Goal: Task Accomplishment & Management: Manage account settings

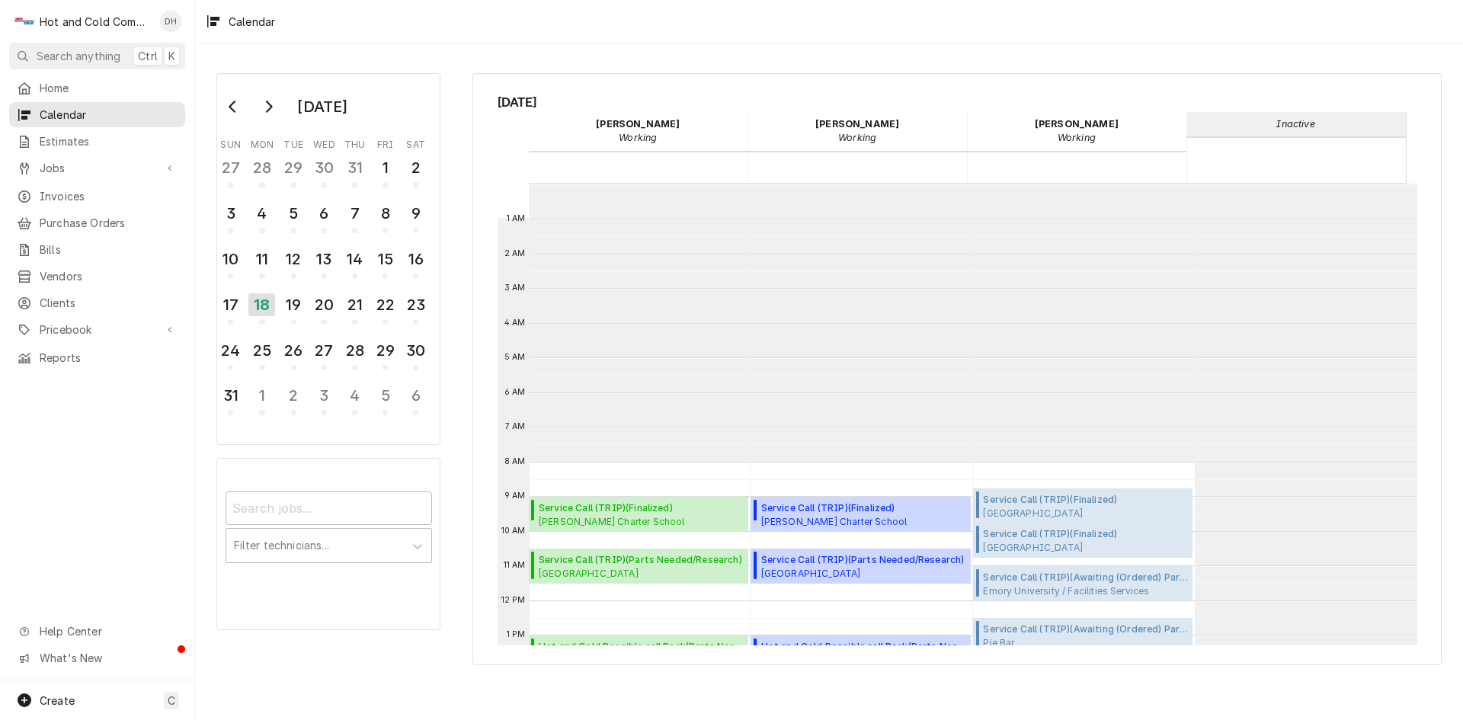
scroll to position [278, 0]
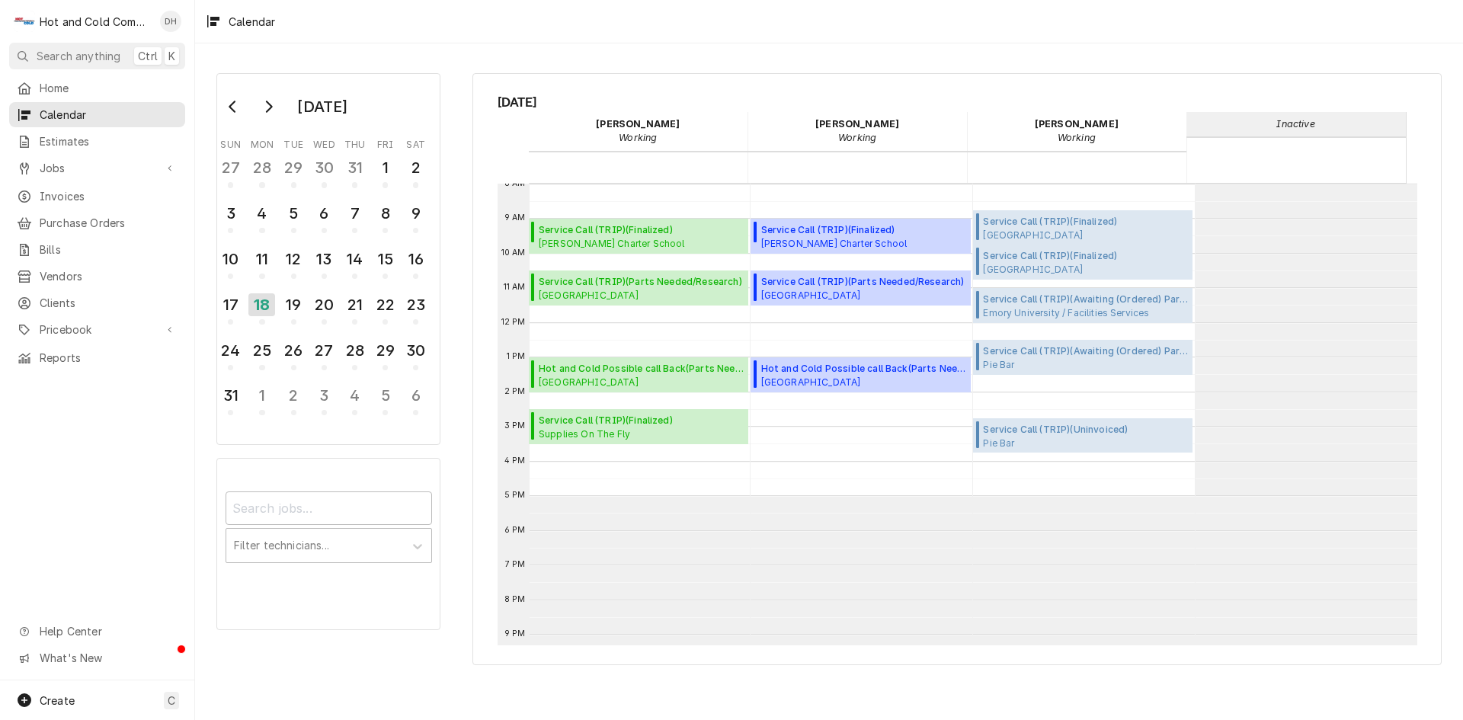
click at [613, 294] on span "Oglethorpe University Dining, Atlanta, ga" at bounding box center [641, 295] width 205 height 12
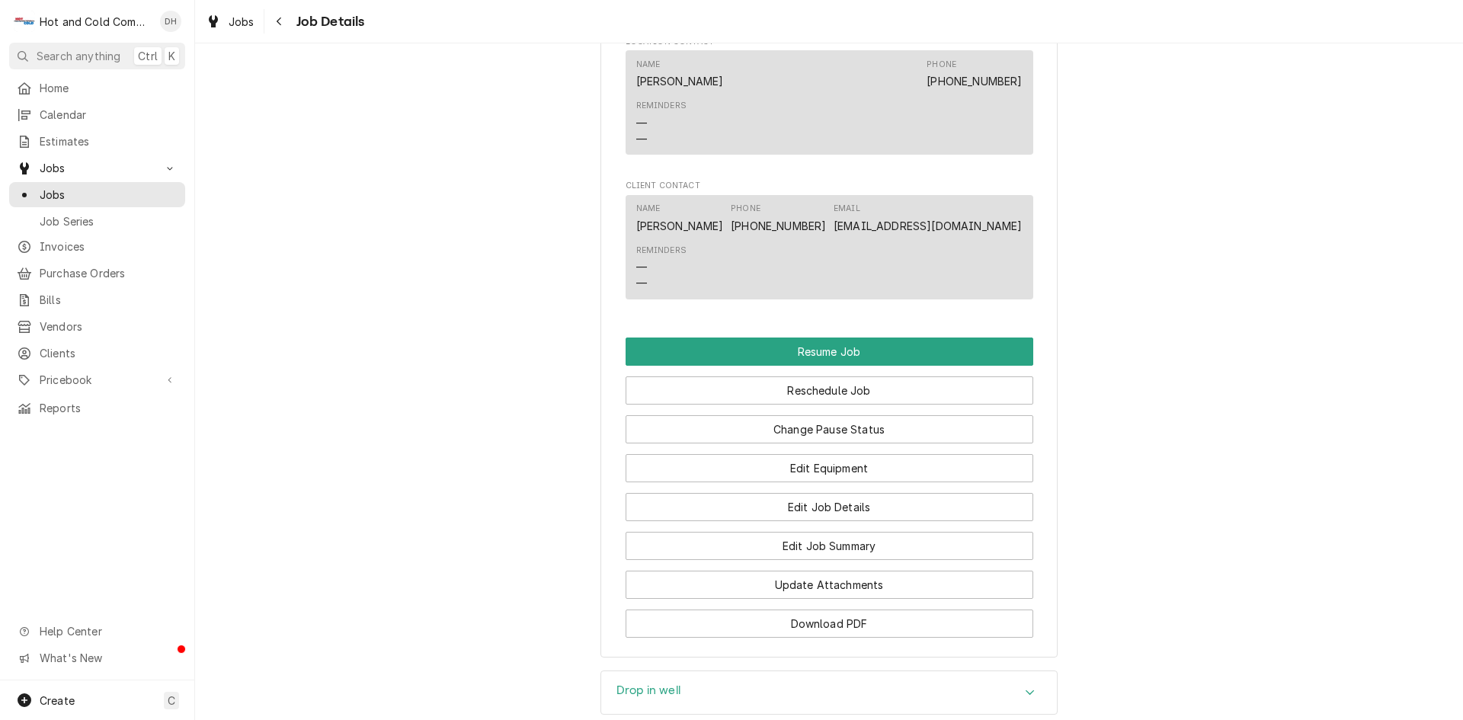
scroll to position [1524, 0]
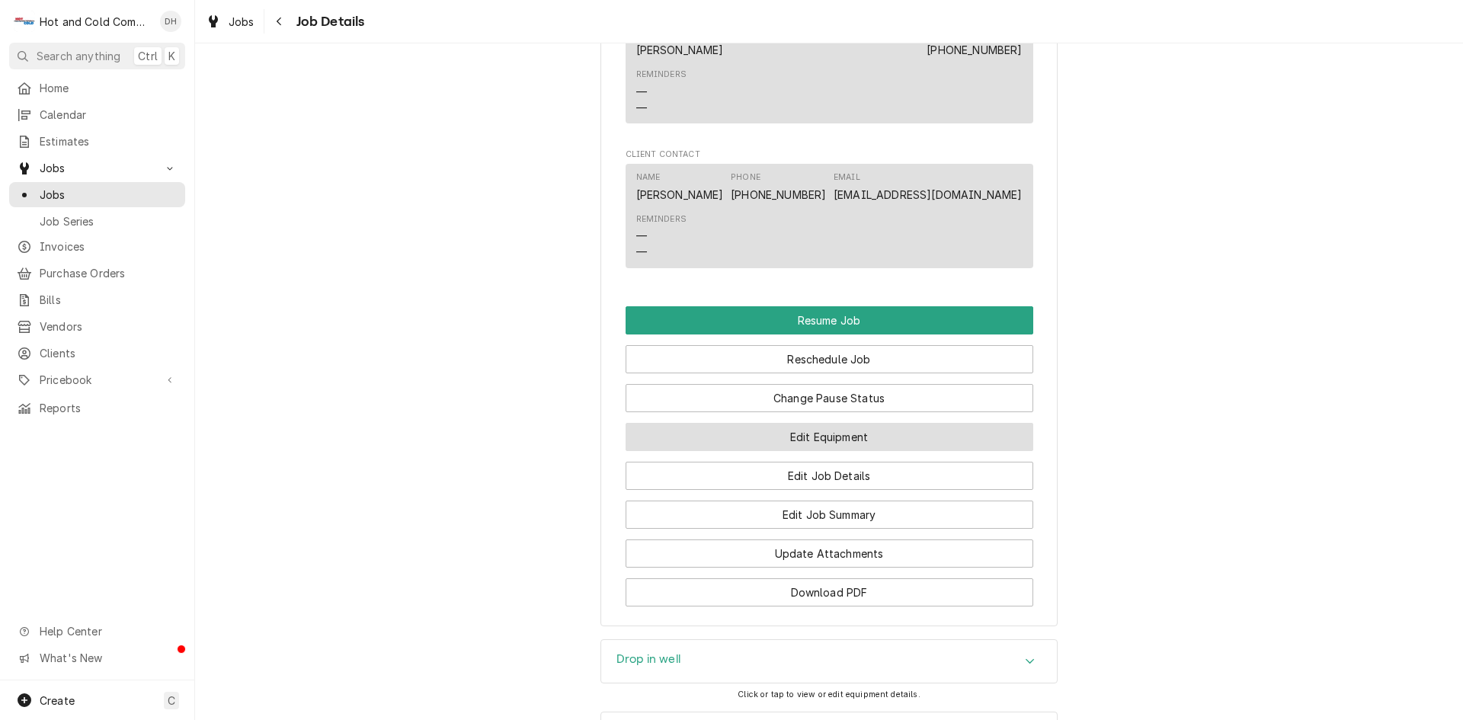
click at [896, 434] on button "Edit Equipment" at bounding box center [830, 437] width 408 height 28
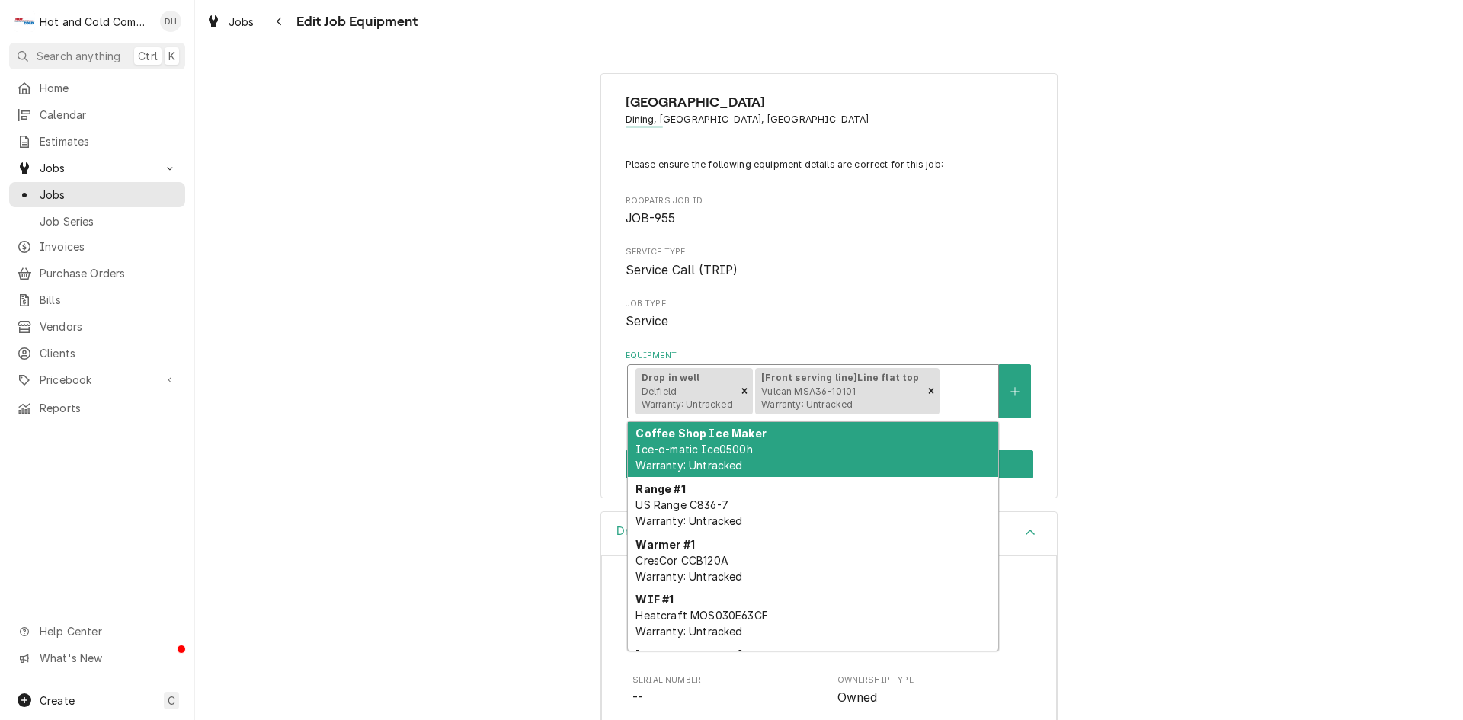
click at [673, 389] on div "Drop in well Delfield Warranty: Untracked" at bounding box center [685, 391] width 101 height 47
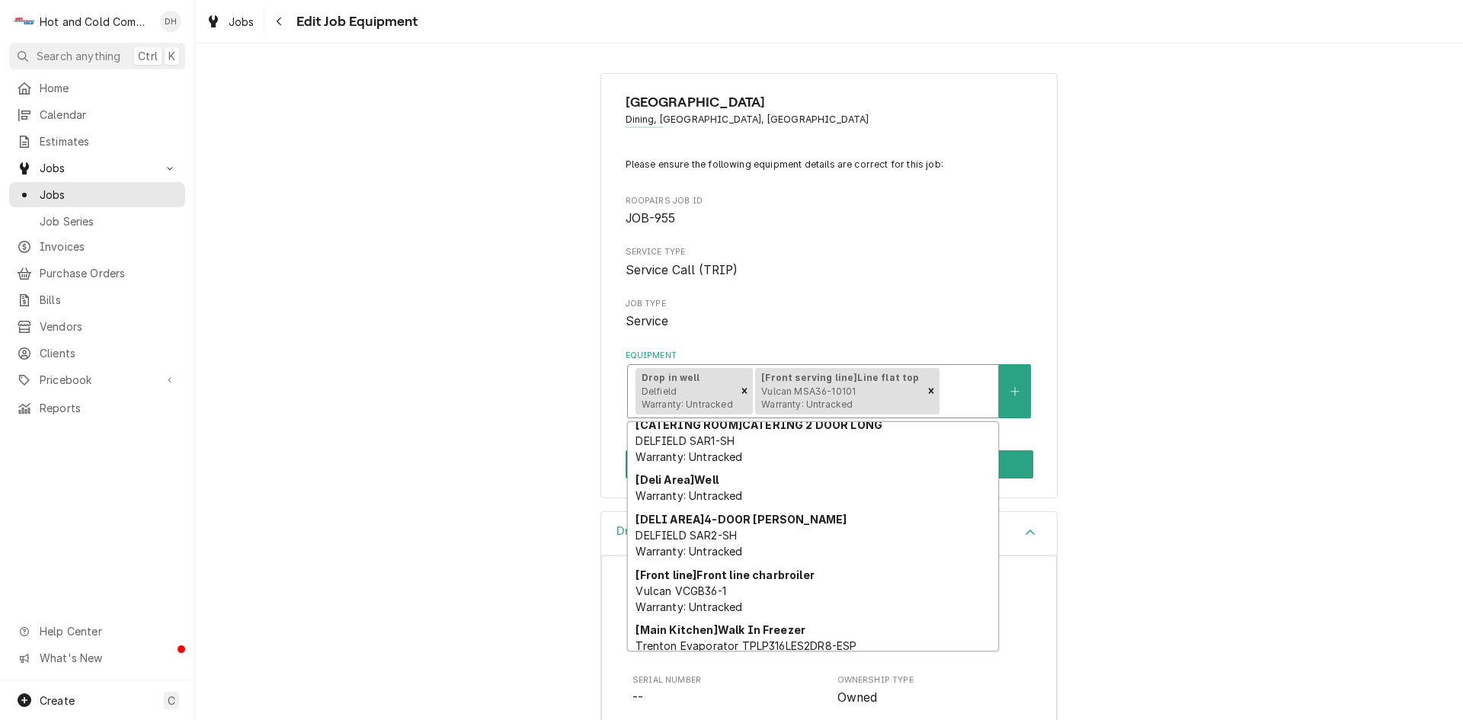
scroll to position [254, 0]
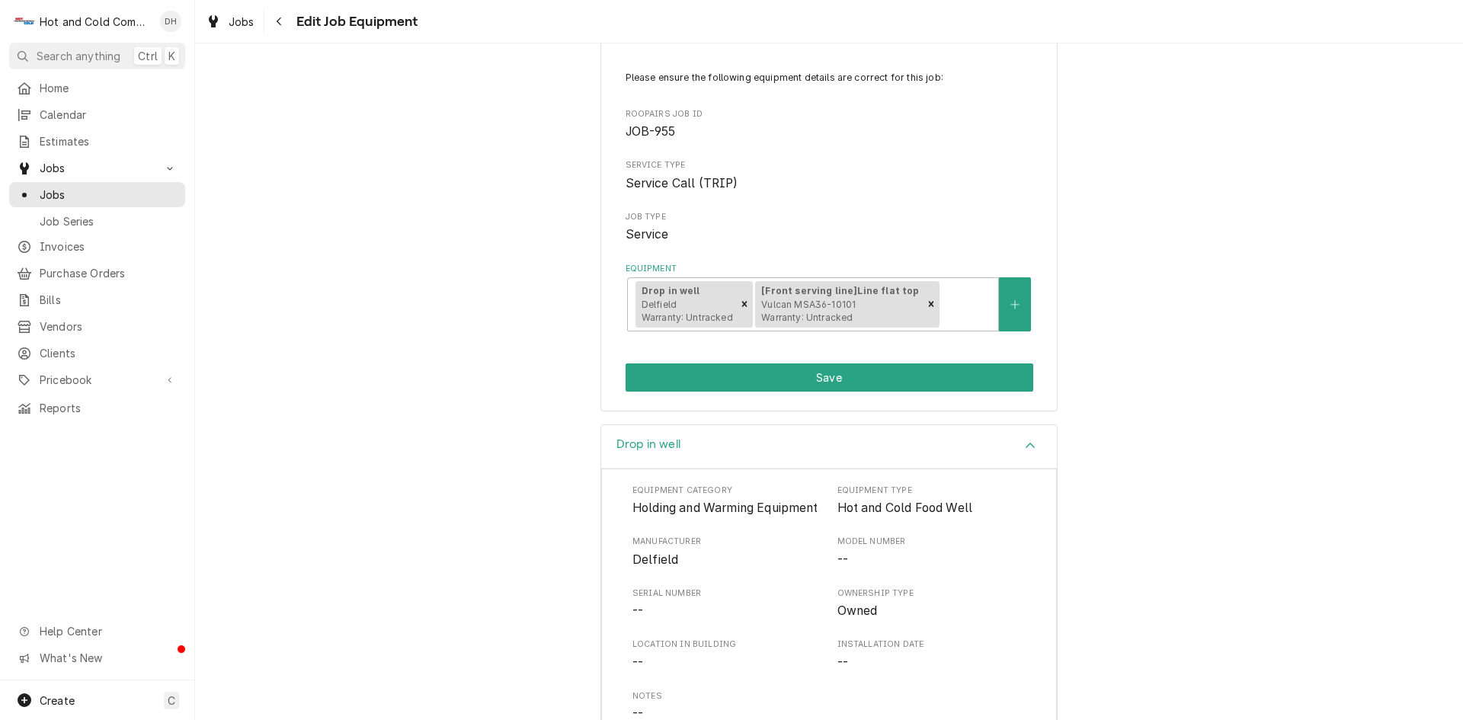
scroll to position [0, 0]
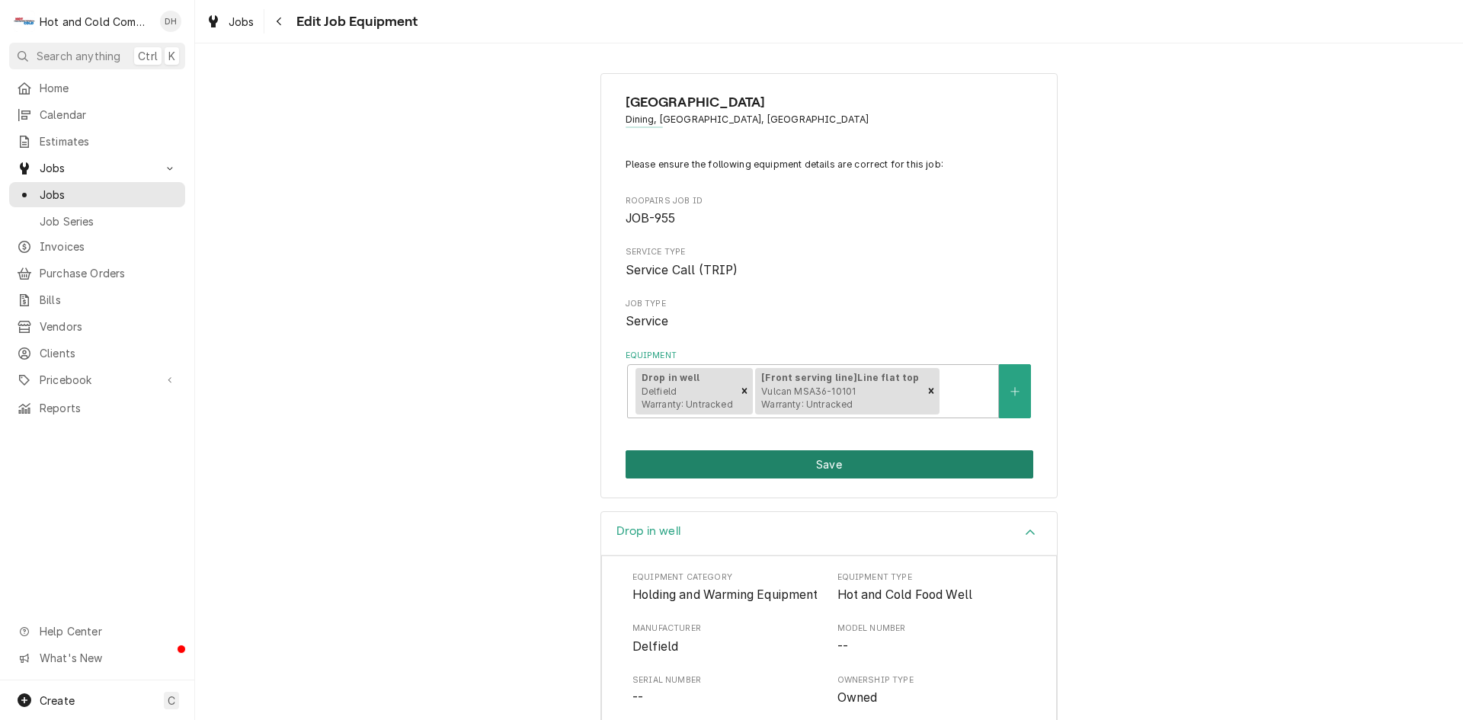
click at [863, 469] on button "Save" at bounding box center [830, 464] width 408 height 28
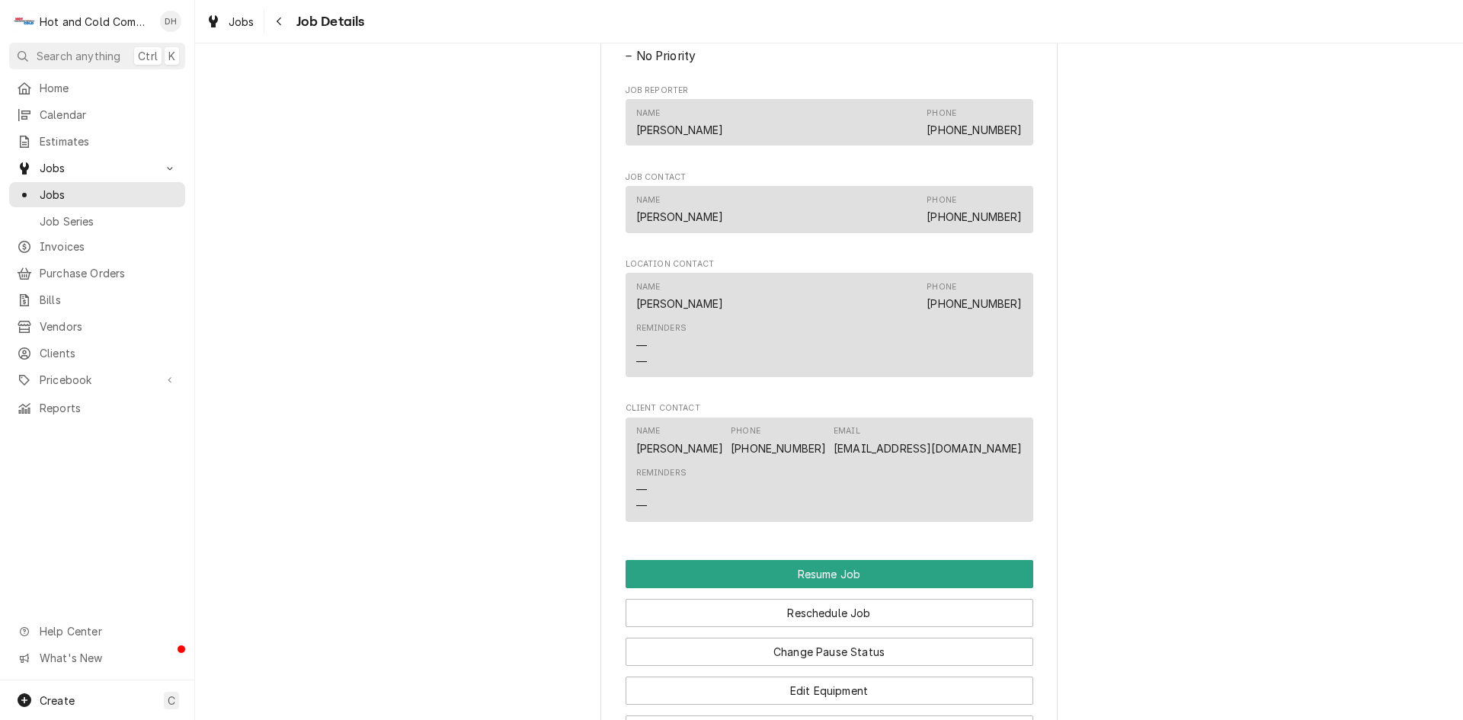
scroll to position [1524, 0]
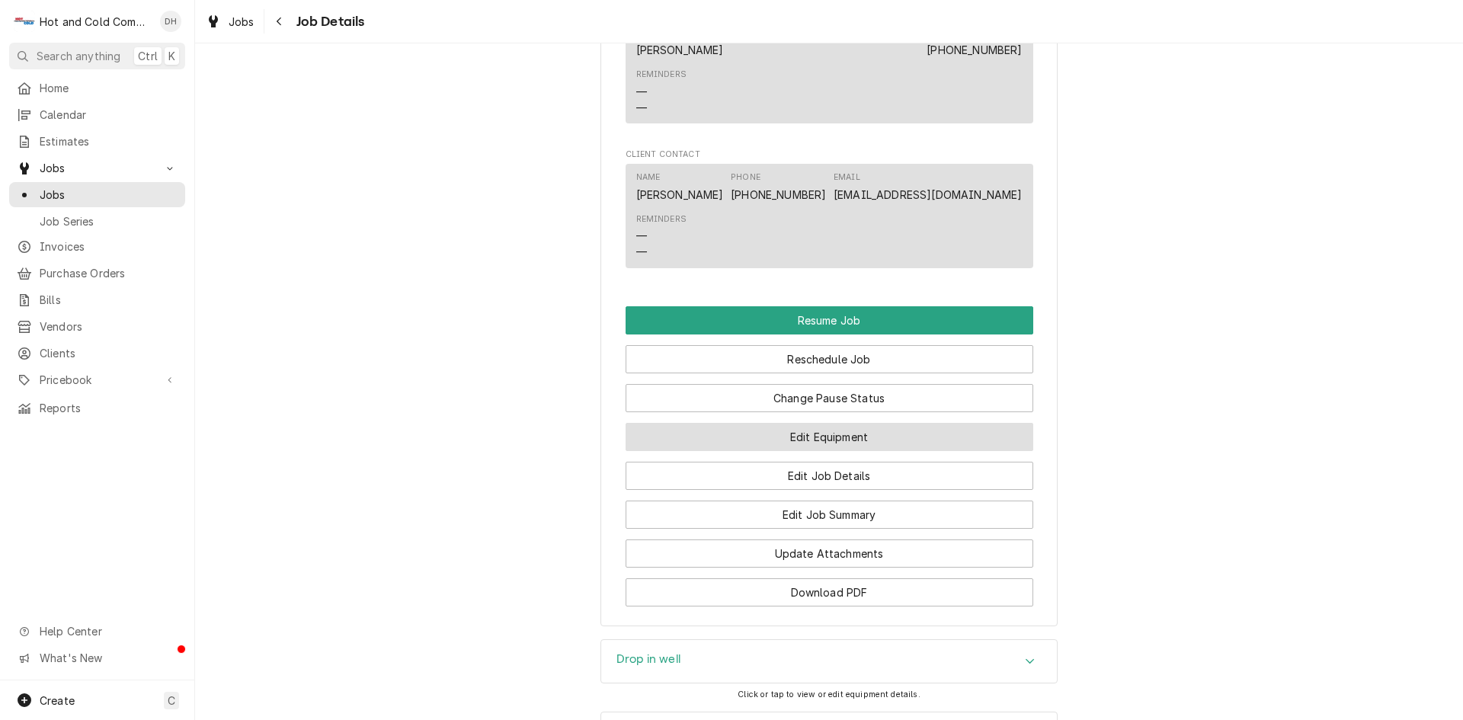
click at [850, 437] on button "Edit Equipment" at bounding box center [830, 437] width 408 height 28
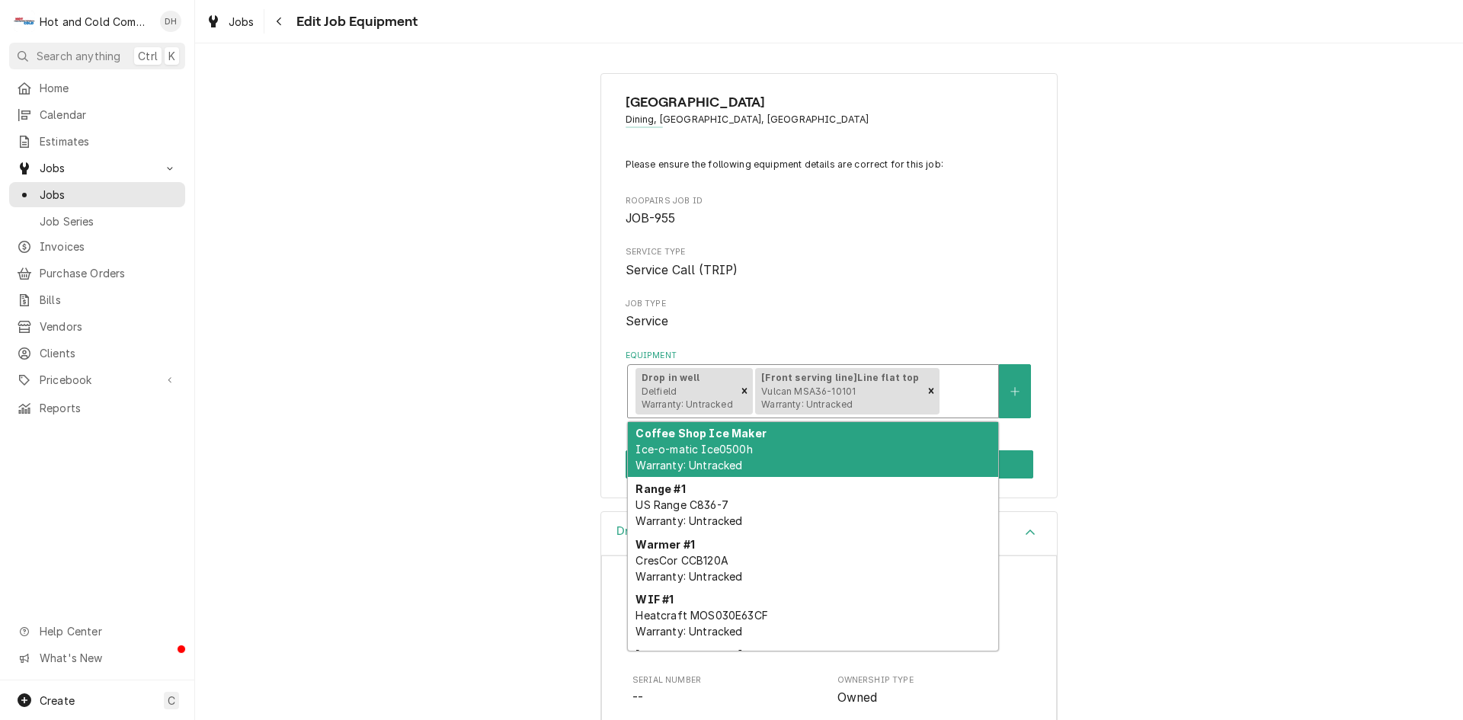
click at [835, 391] on span "Vulcan MSA36-10101 Warranty: Untracked" at bounding box center [808, 398] width 94 height 25
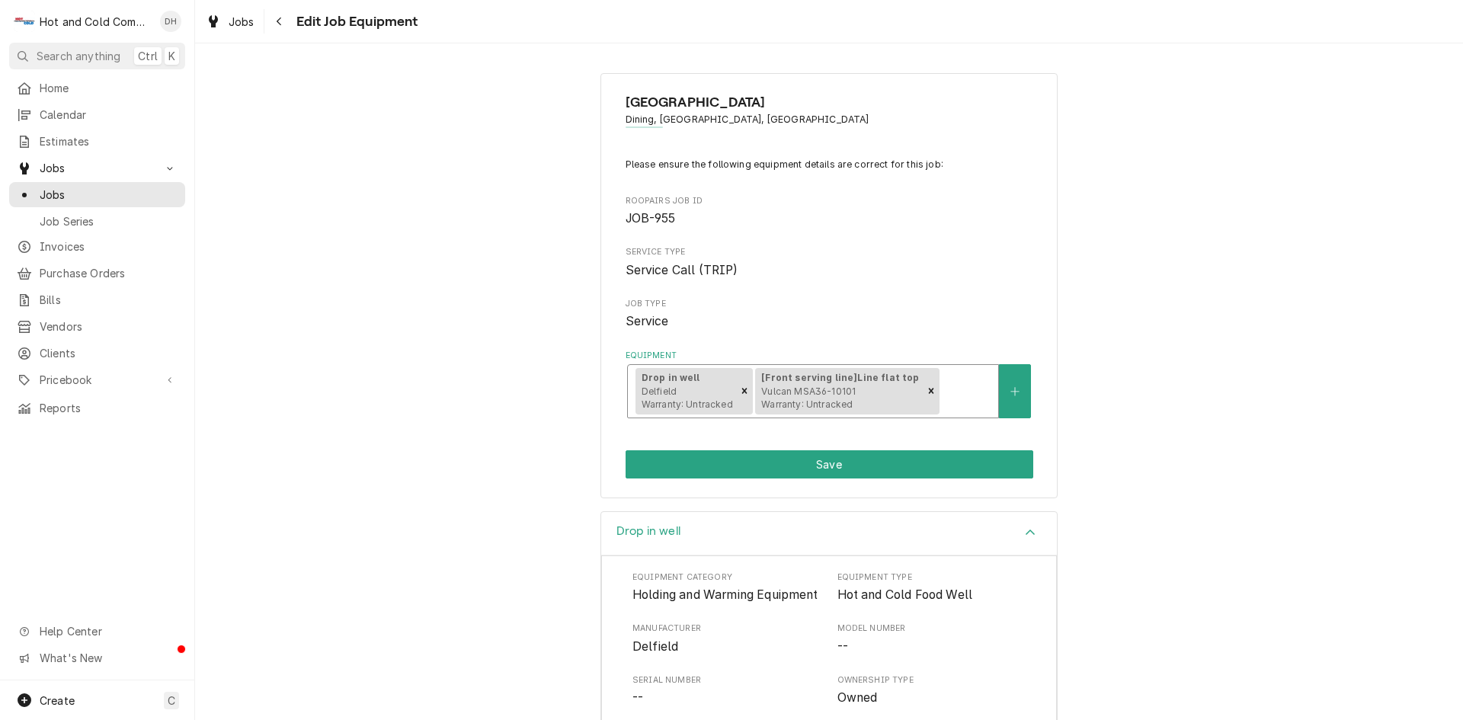
drag, startPoint x: 840, startPoint y: 397, endPoint x: 899, endPoint y: 397, distance: 58.7
click at [840, 397] on div "[Front serving line] Line flat top Vulcan MSA36-10101 Warranty: Untracked" at bounding box center [838, 391] width 167 height 47
drag, startPoint x: 824, startPoint y: 394, endPoint x: 834, endPoint y: 392, distance: 9.3
click at [827, 392] on span "Vulcan MSA36-10101 Warranty: Untracked" at bounding box center [808, 398] width 94 height 25
click at [863, 391] on div "[Front serving line] Line flat top Vulcan MSA36-10101 Warranty: Untracked" at bounding box center [838, 391] width 167 height 47
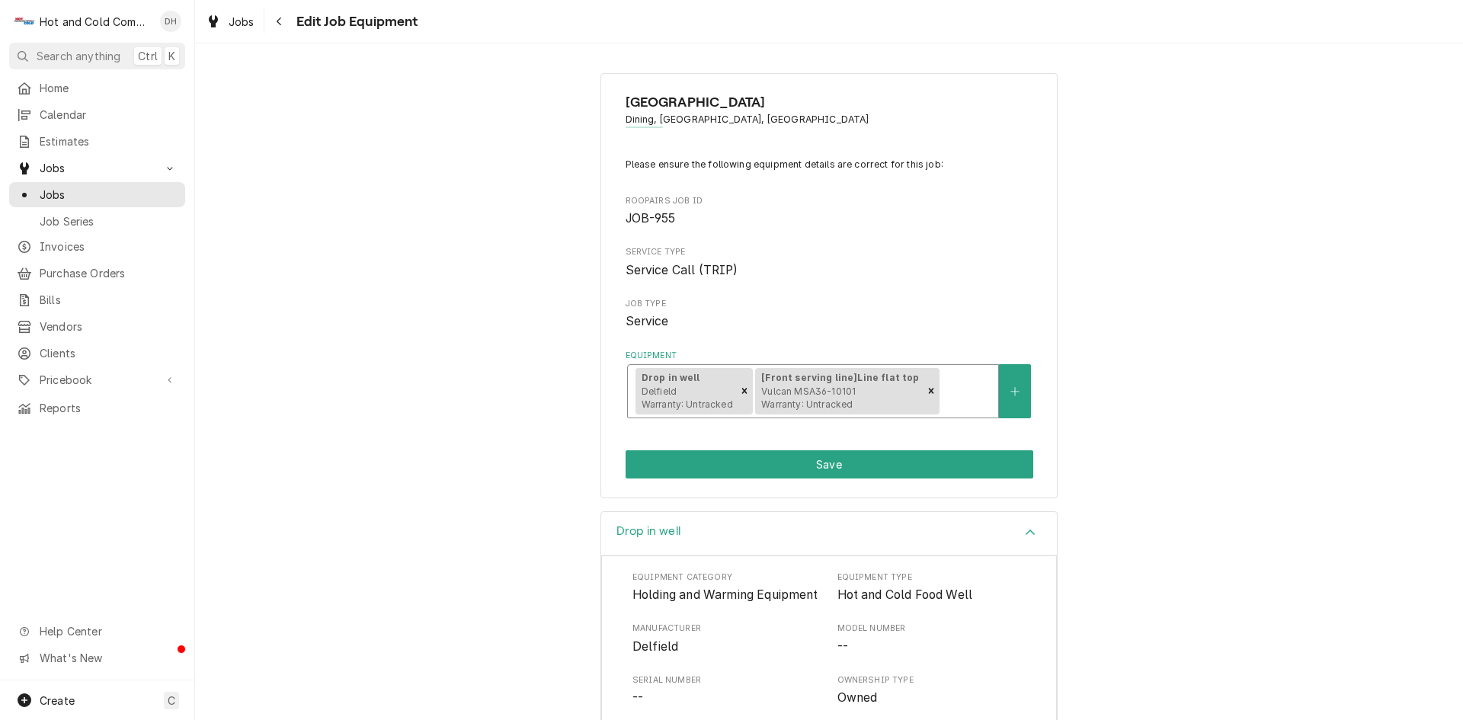
scroll to position [254, 0]
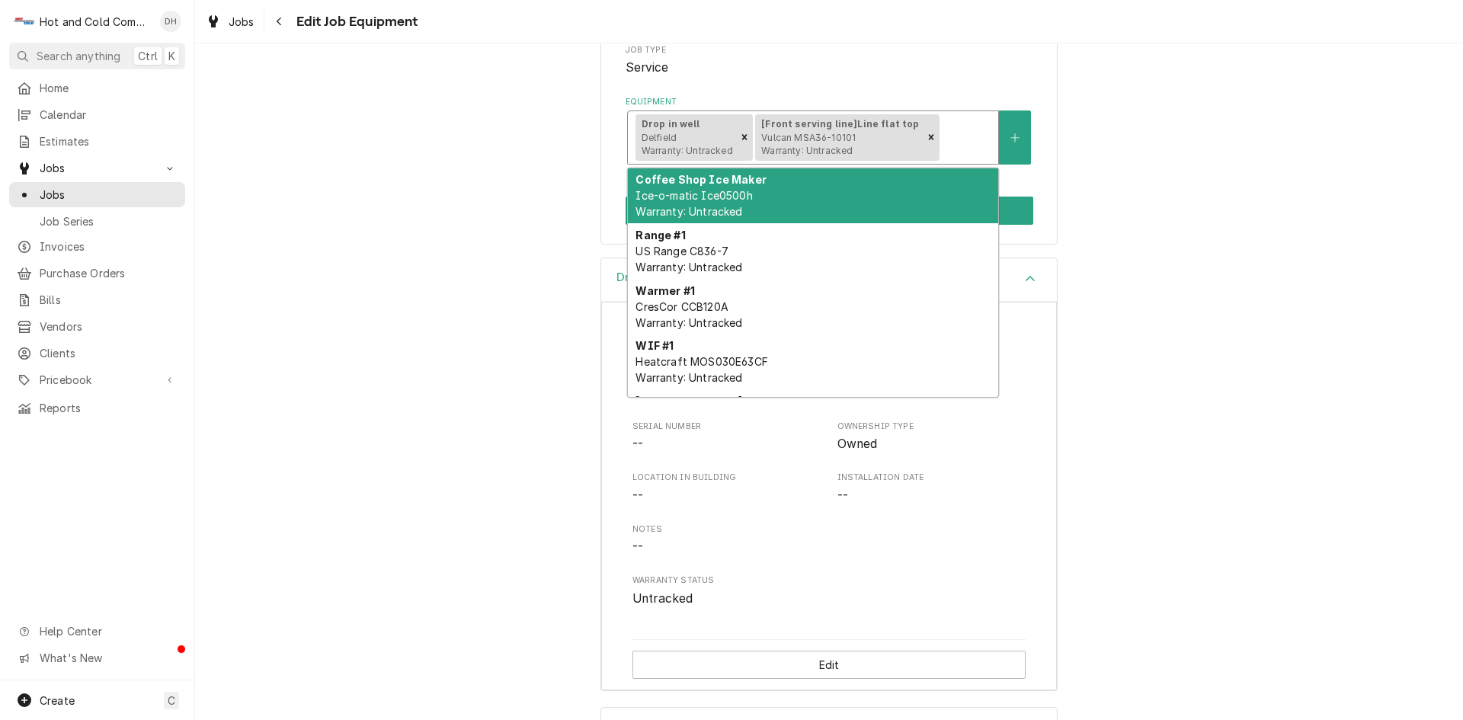
click at [786, 132] on span "Vulcan MSA36-10101 Warranty: Untracked" at bounding box center [808, 144] width 94 height 25
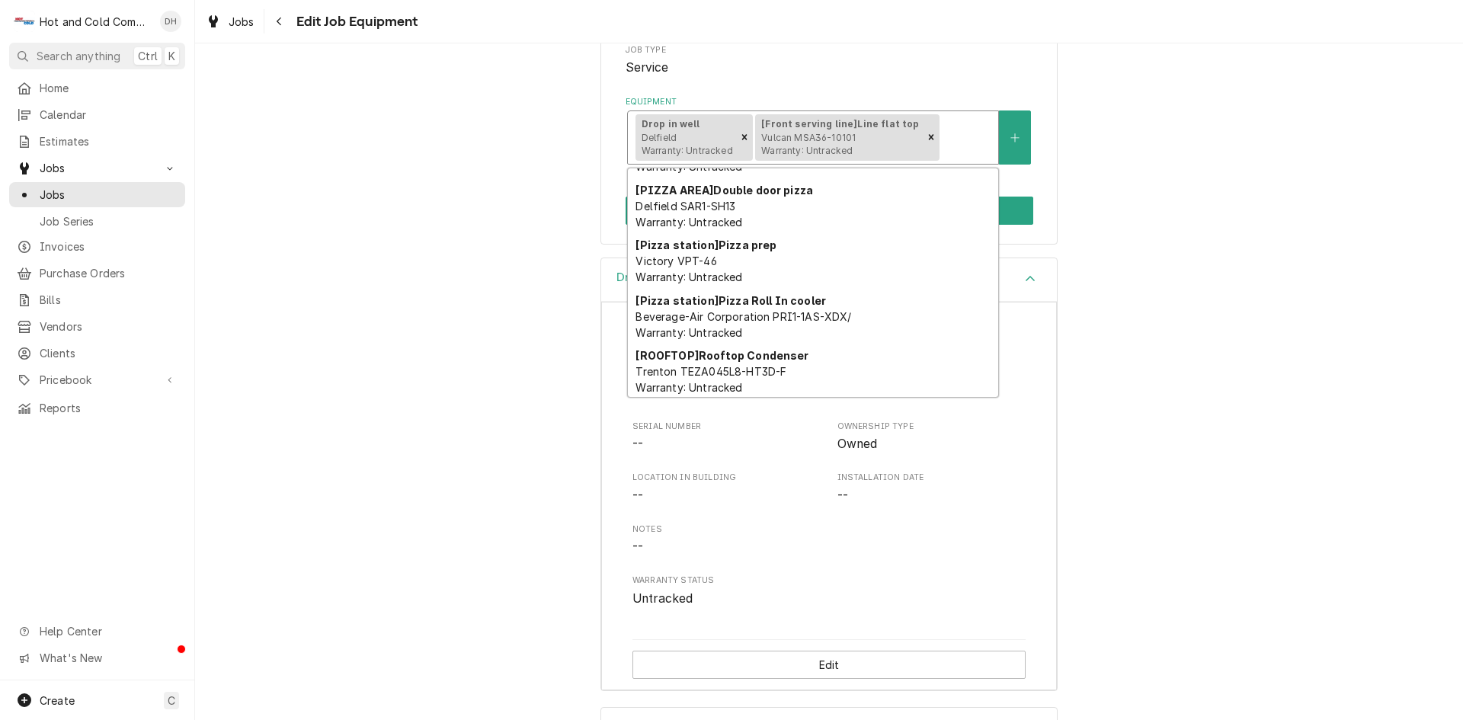
scroll to position [530, 0]
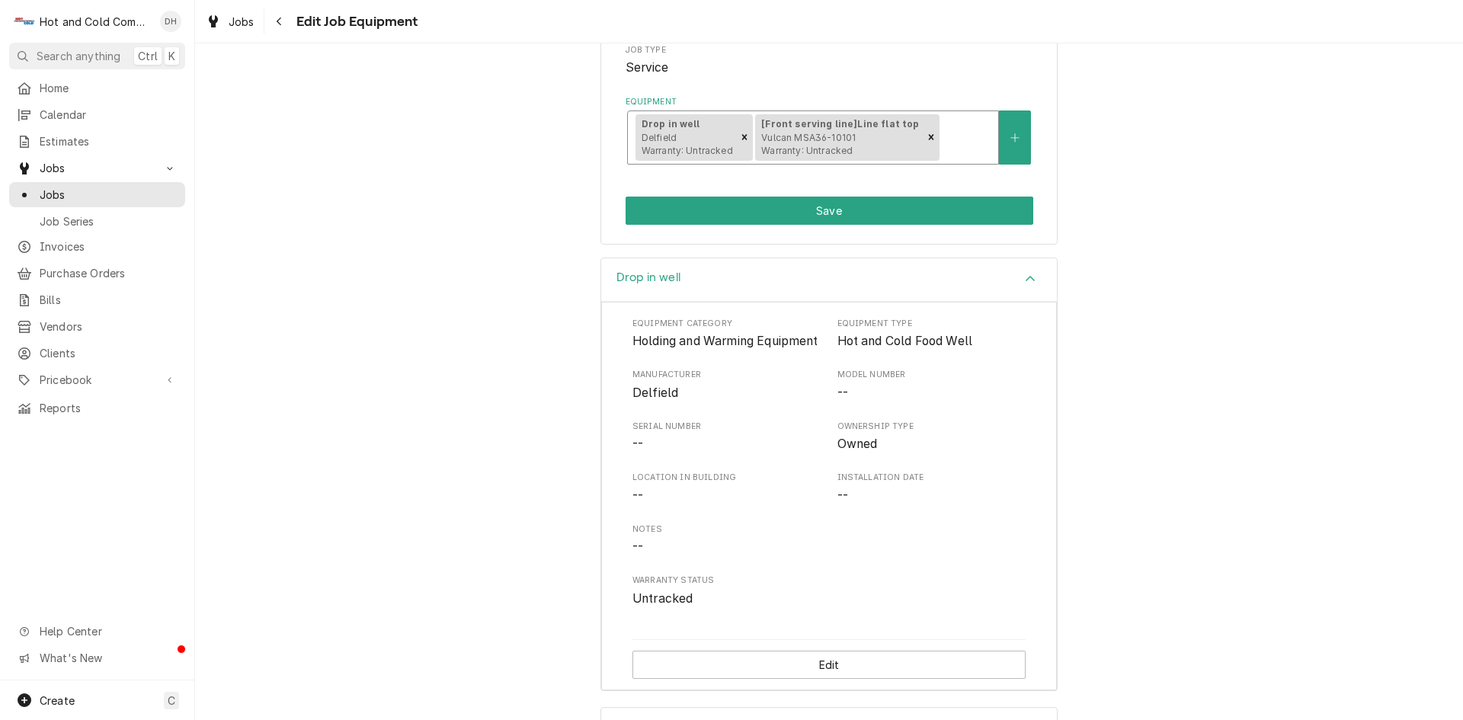
click at [790, 130] on div "[Front serving line] Line flat top Vulcan MSA36-10101 Warranty: Untracked" at bounding box center [838, 137] width 167 height 47
click at [793, 126] on strong "[Front serving line] Line flat top" at bounding box center [840, 123] width 158 height 11
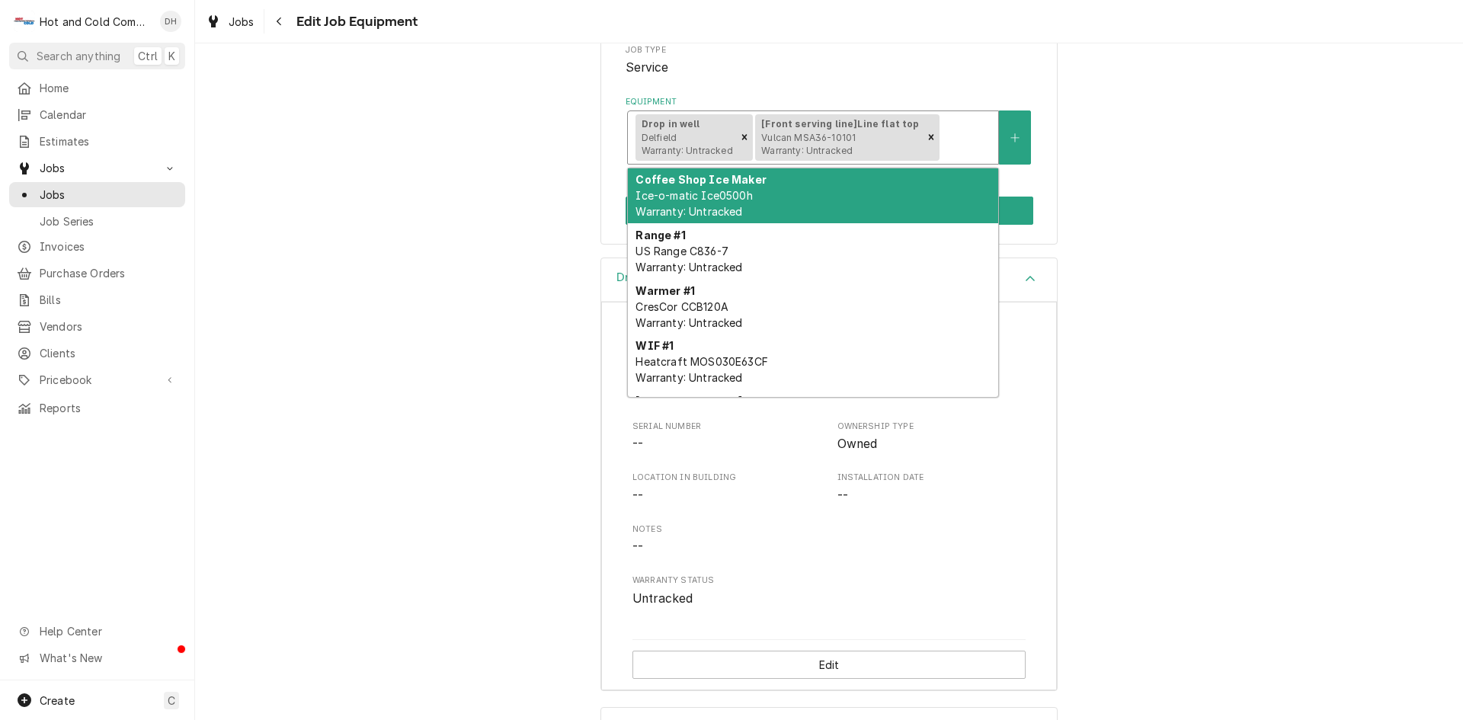
click at [793, 126] on strong "[Front serving line] Line flat top" at bounding box center [840, 123] width 158 height 11
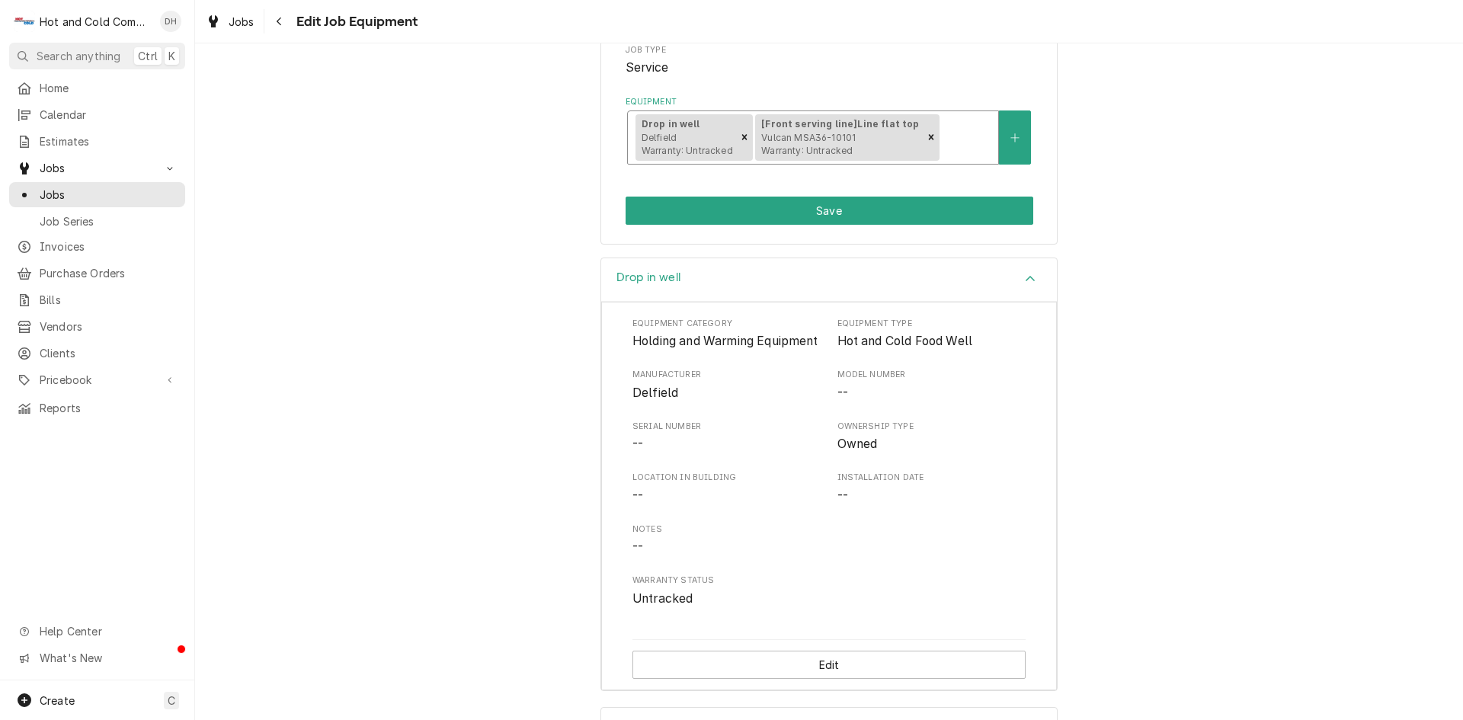
click at [793, 126] on strong "[Front serving line] Line flat top" at bounding box center [840, 123] width 158 height 11
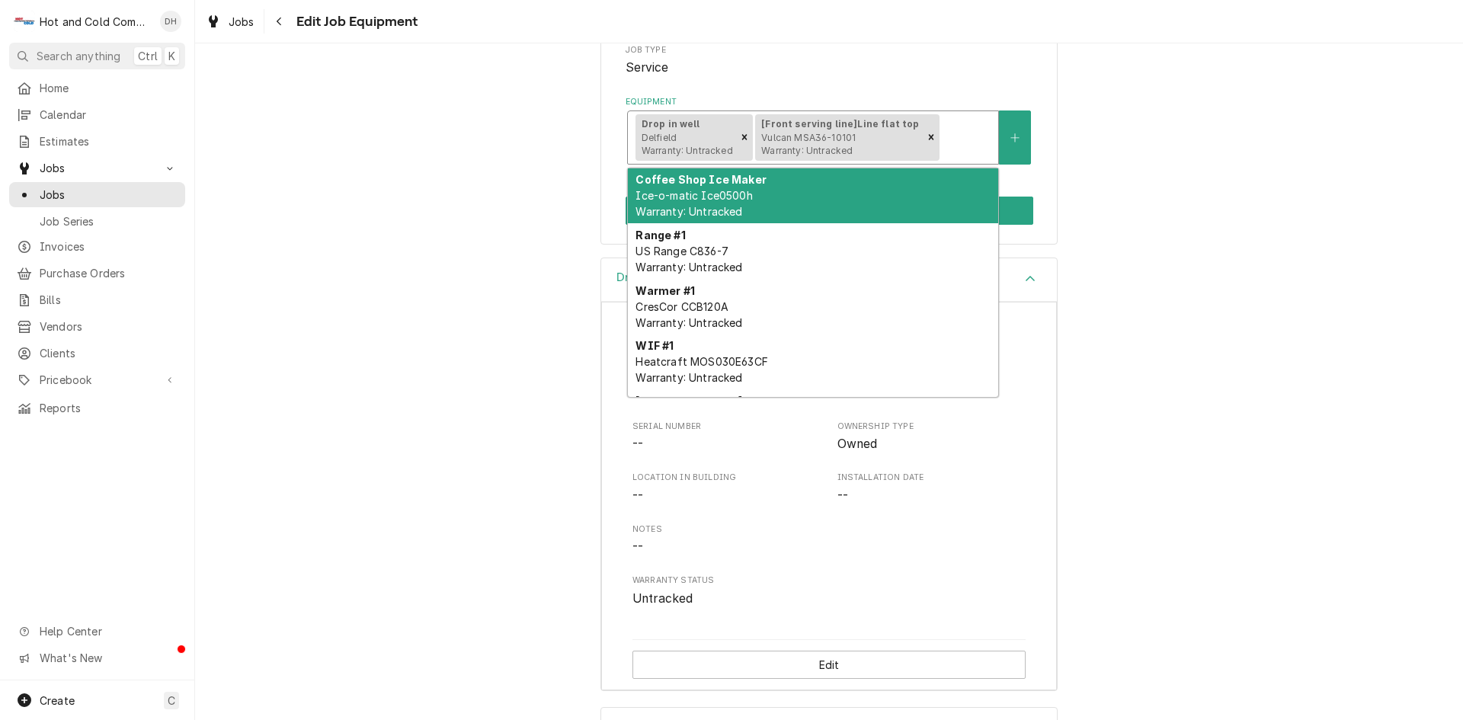
click at [793, 126] on strong "[Front serving line] Line flat top" at bounding box center [840, 123] width 158 height 11
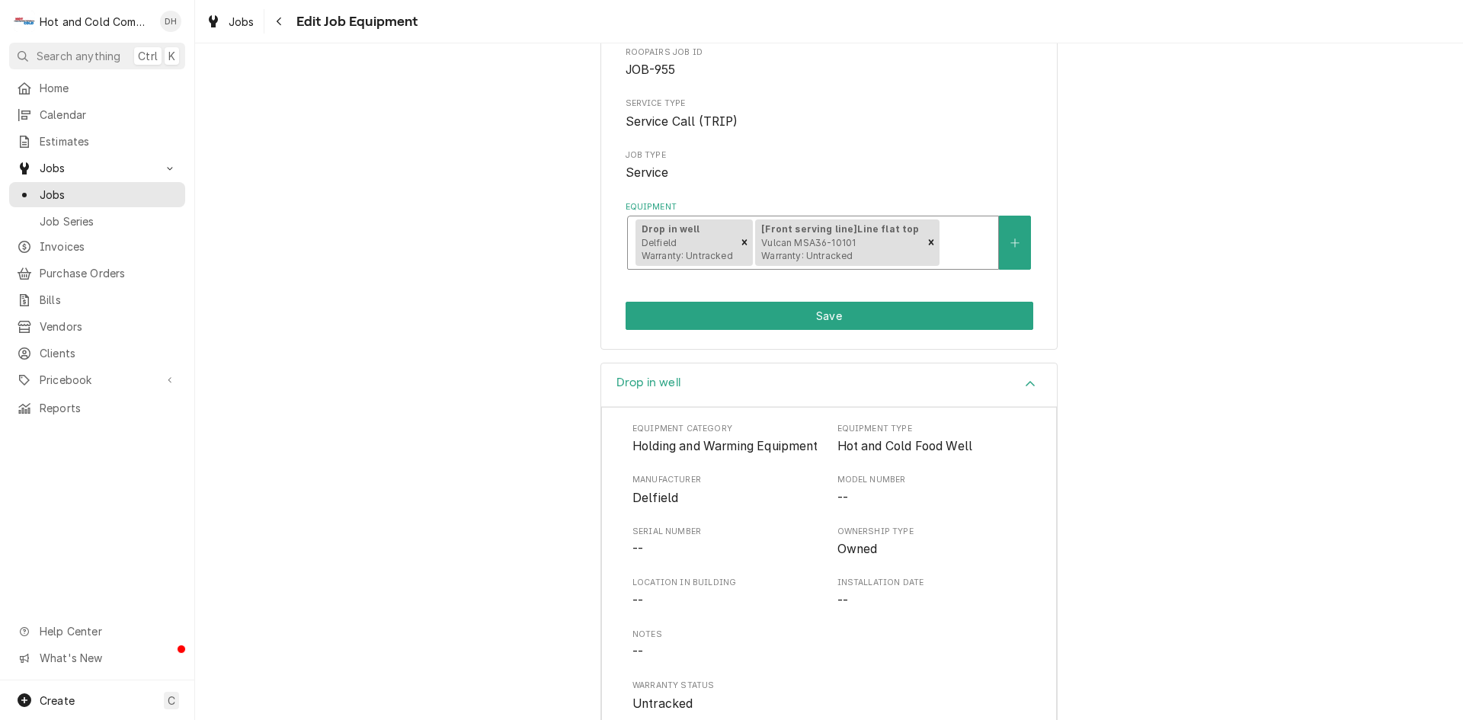
scroll to position [0, 0]
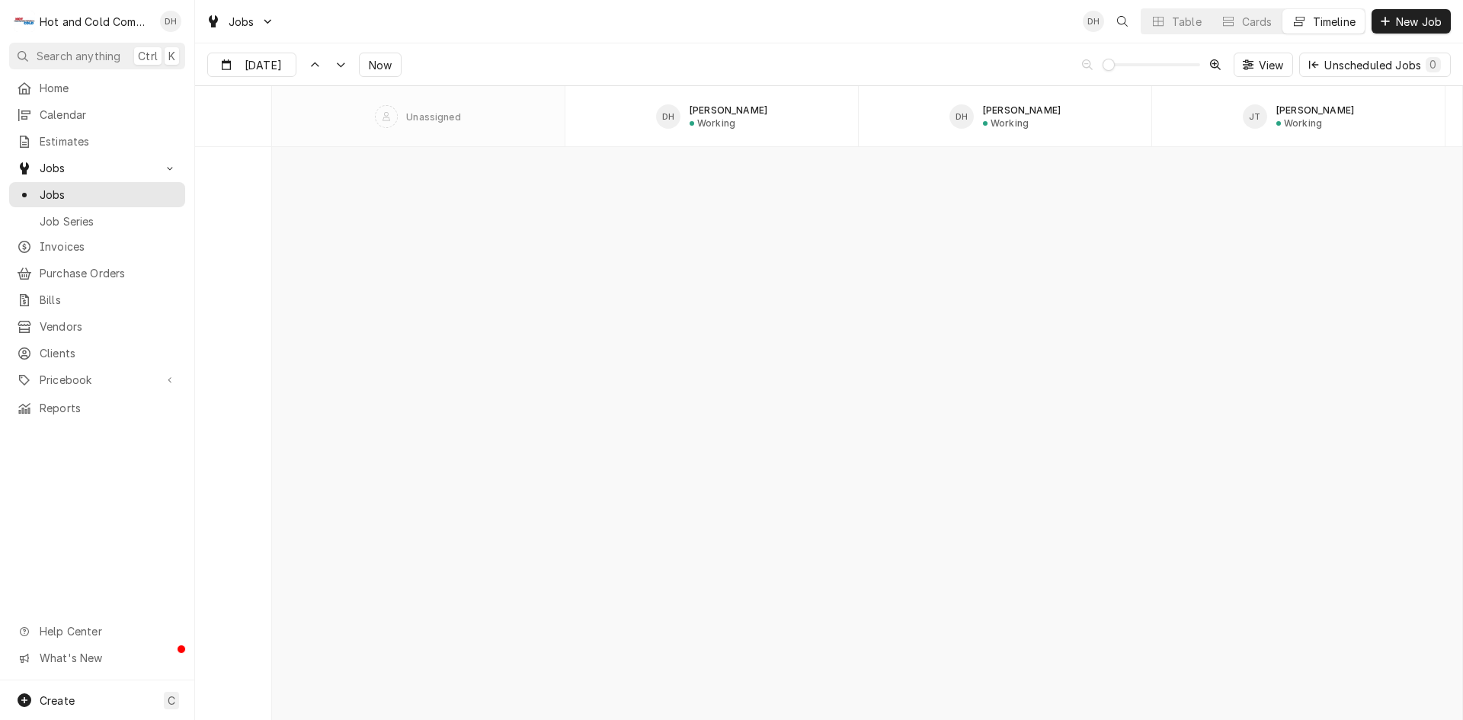
scroll to position [11937, 0]
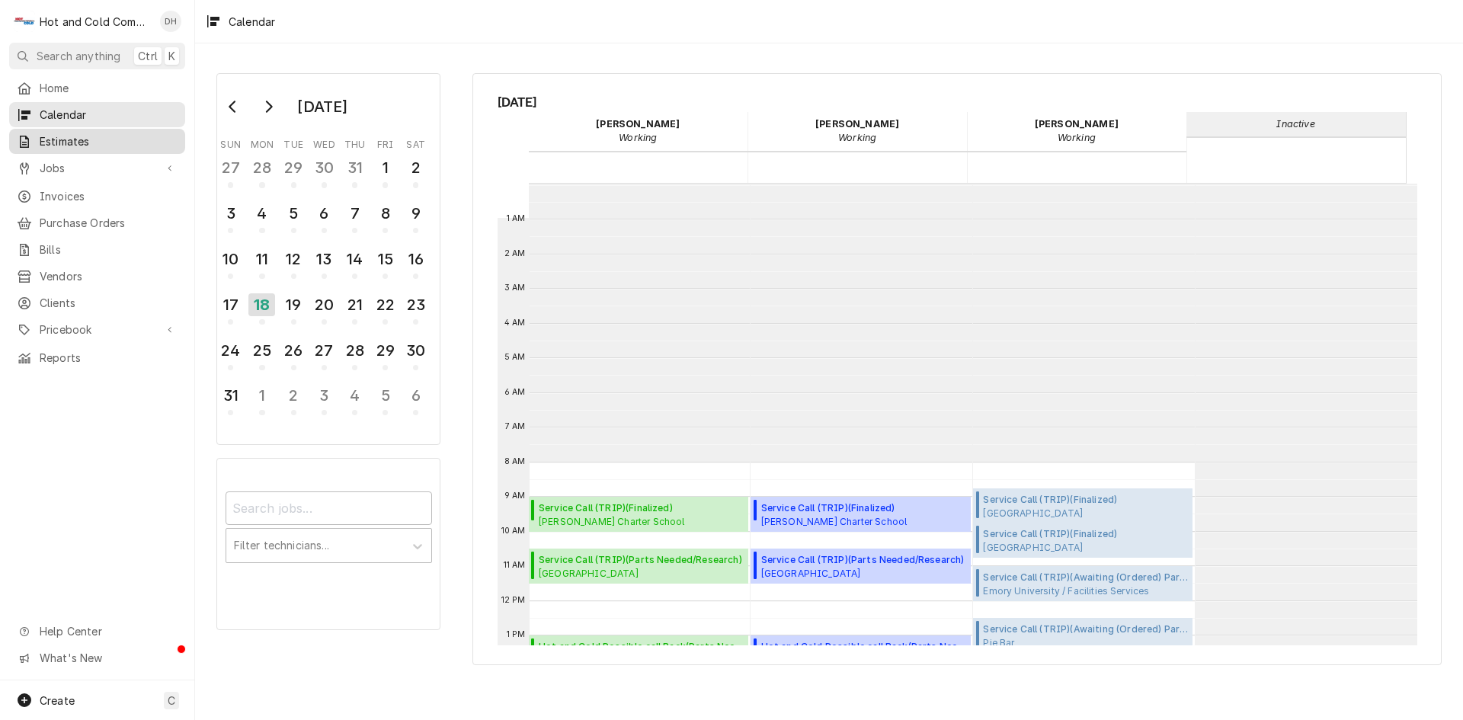
scroll to position [278, 0]
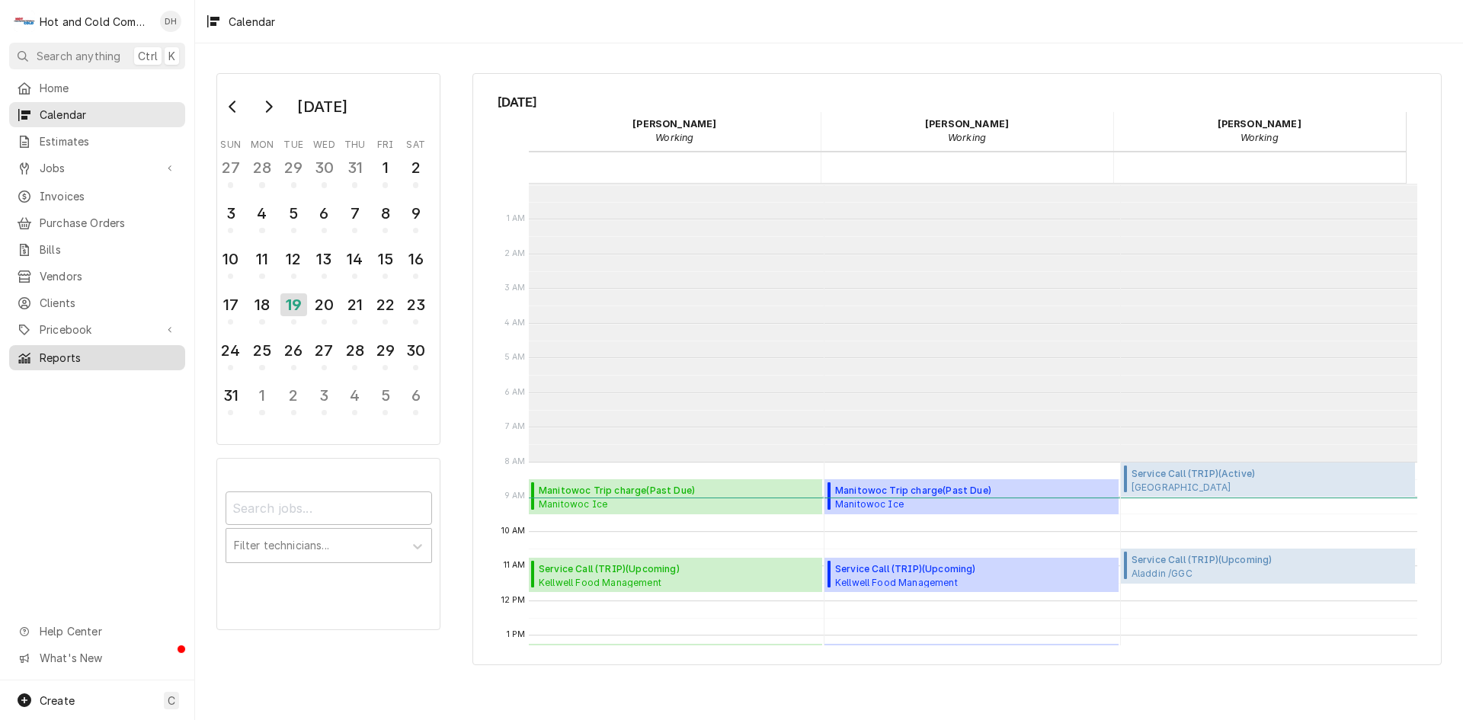
scroll to position [278, 0]
